Goal: Check status

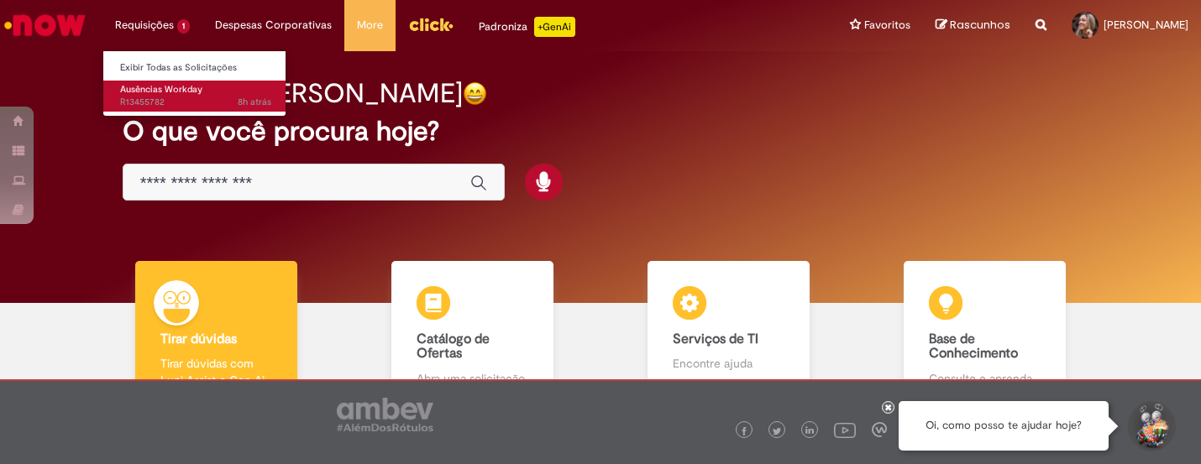
click at [152, 96] on span "8h atrás 8 horas atrás R13455782" at bounding box center [195, 102] width 151 height 13
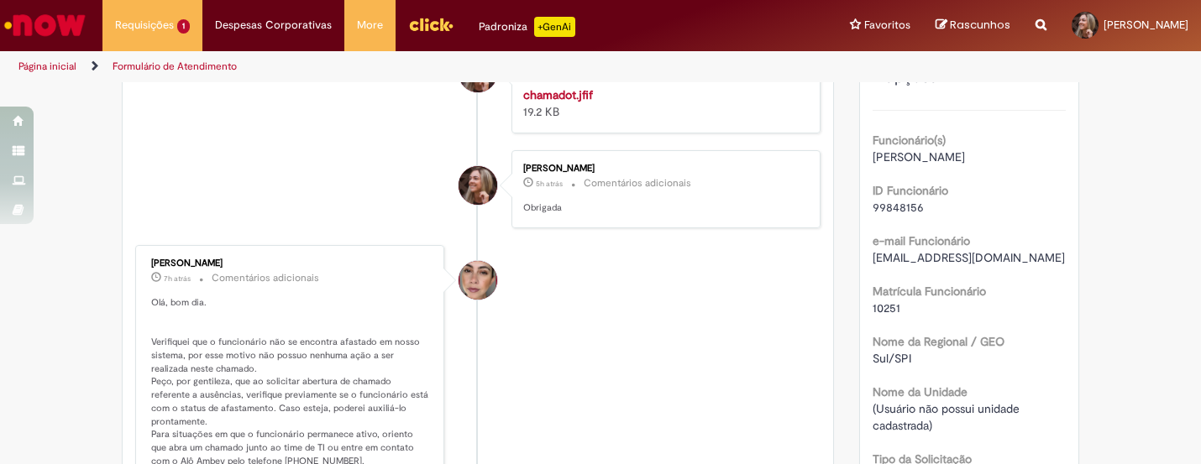
scroll to position [465, 0]
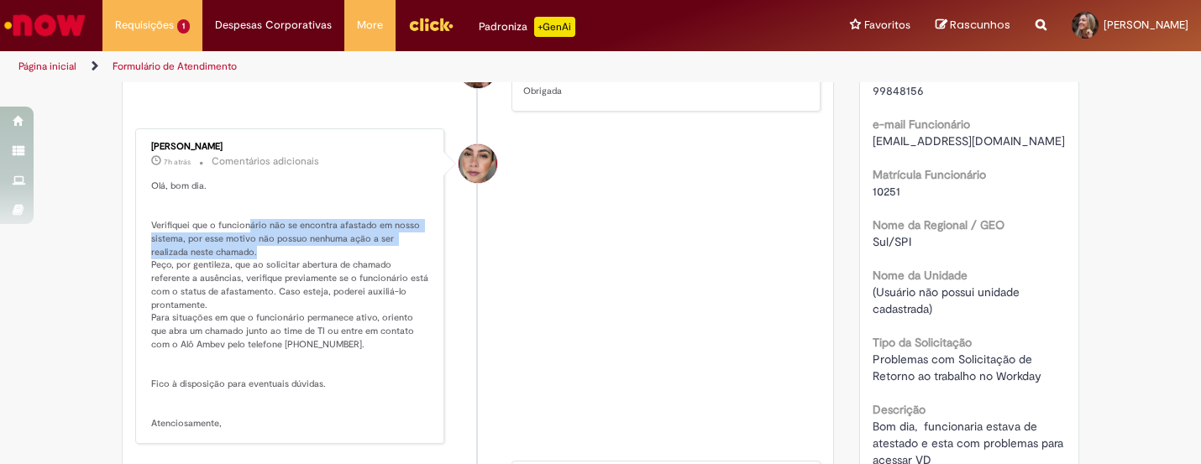
drag, startPoint x: 245, startPoint y: 260, endPoint x: 388, endPoint y: 284, distance: 144.7
click at [388, 284] on p "Olá, bom dia. Verifiquei que o funcionário não se encontra afastado em nosso si…" at bounding box center [291, 305] width 280 height 250
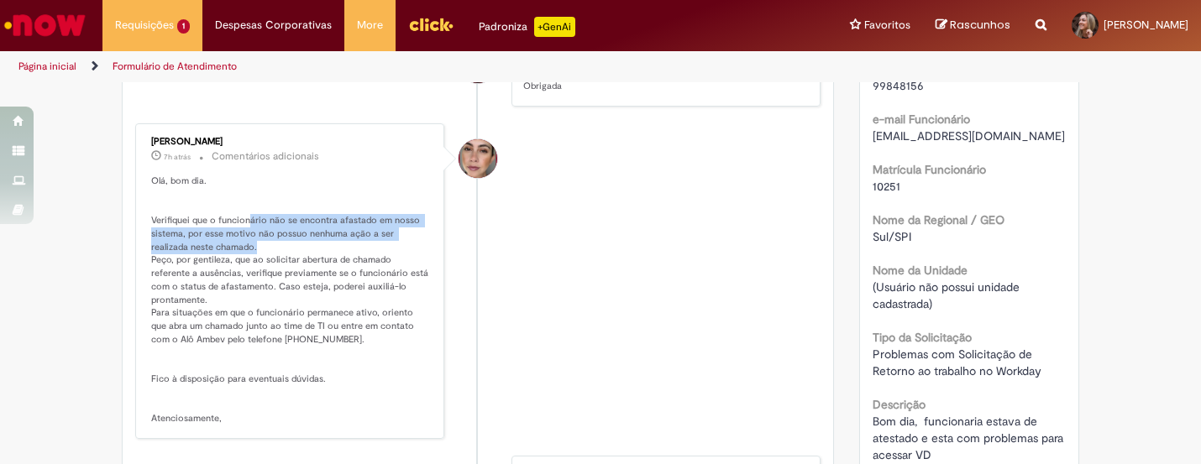
scroll to position [473, 0]
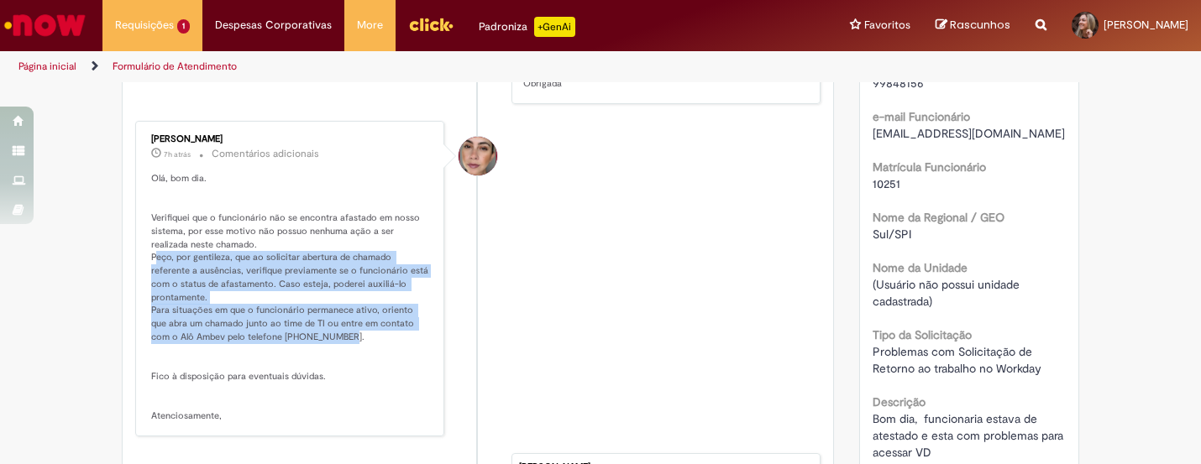
drag, startPoint x: 148, startPoint y: 293, endPoint x: 322, endPoint y: 355, distance: 185.4
click at [322, 355] on p "Olá, bom dia. Verifiquei que o funcionário não se encontra afastado em nosso si…" at bounding box center [291, 297] width 280 height 250
click at [161, 333] on p "Olá, bom dia. Verifiquei que o funcionário não se encontra afastado em nosso si…" at bounding box center [291, 297] width 280 height 250
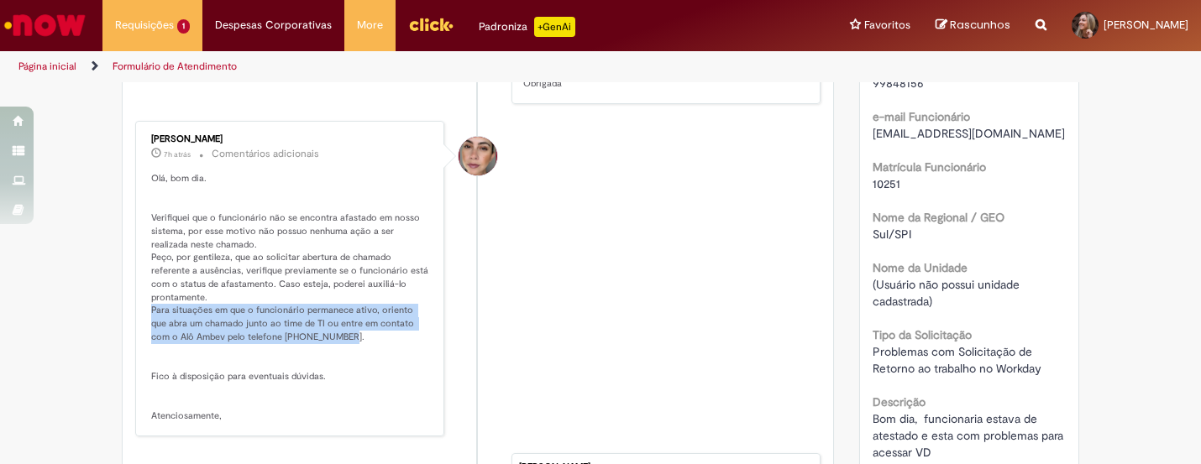
drag, startPoint x: 147, startPoint y: 332, endPoint x: 333, endPoint y: 356, distance: 188.0
click at [338, 360] on p "Olá, bom dia. Verifiquei que o funcionário não se encontra afastado em nosso si…" at bounding box center [291, 297] width 280 height 250
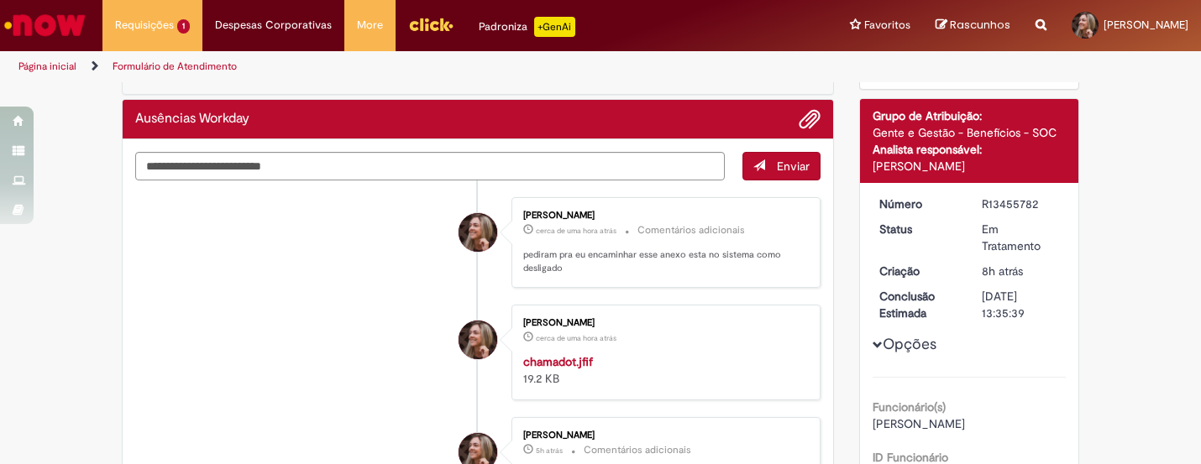
scroll to position [0, 0]
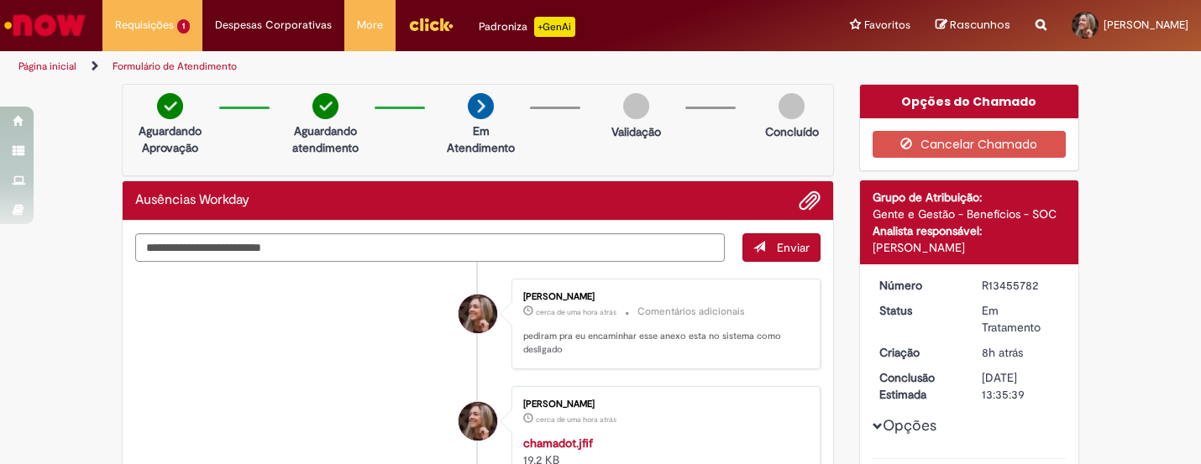
click at [422, 27] on img "Menu Cabeçalho" at bounding box center [430, 24] width 45 height 25
